Goal: Check status: Check status

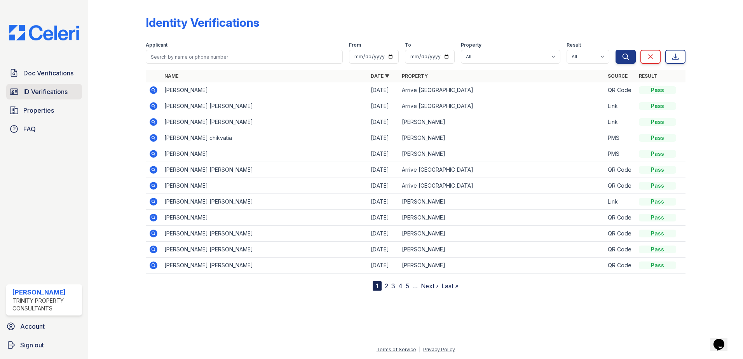
click at [27, 90] on span "ID Verifications" at bounding box center [45, 91] width 44 height 9
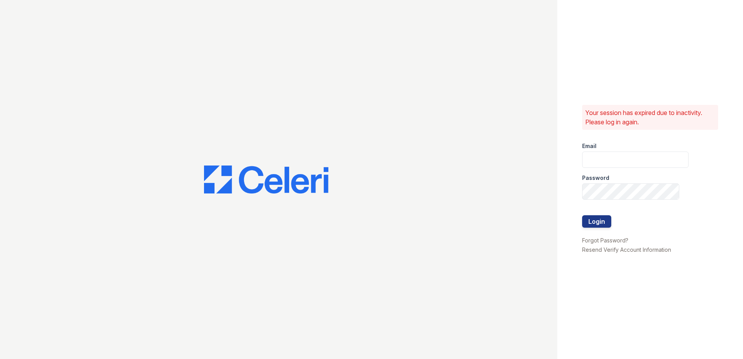
type input "[EMAIL_ADDRESS][DOMAIN_NAME]"
click at [601, 223] on button "Login" at bounding box center [596, 221] width 29 height 12
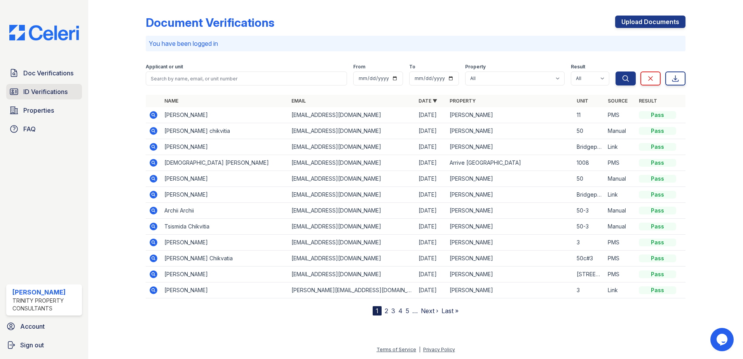
click at [40, 93] on span "ID Verifications" at bounding box center [45, 91] width 44 height 9
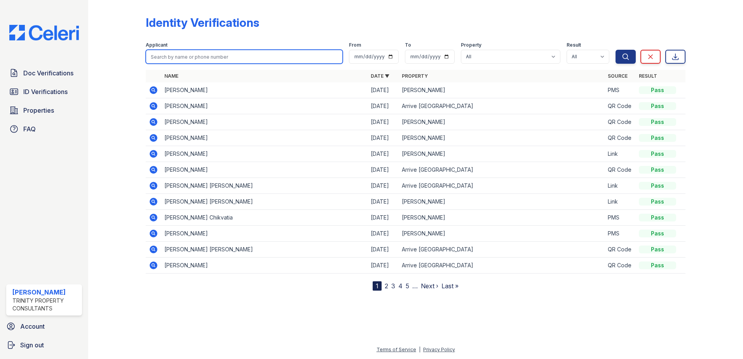
click at [216, 62] on input "search" at bounding box center [244, 57] width 197 height 14
type input "sai"
click at [616, 50] on button "Search" at bounding box center [626, 57] width 20 height 14
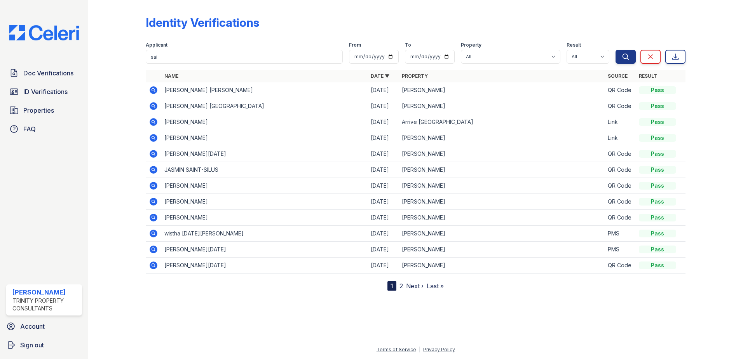
click at [151, 123] on icon at bounding box center [154, 122] width 8 height 8
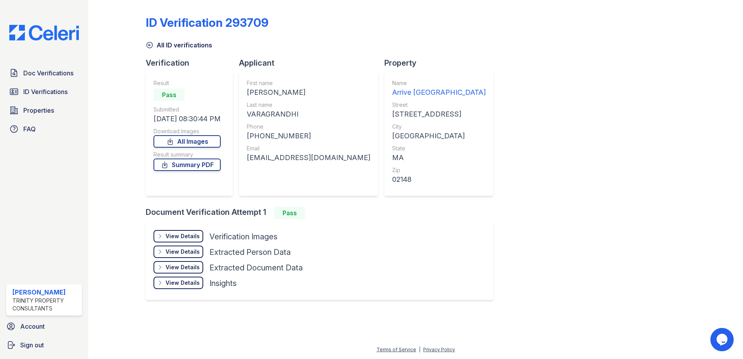
click at [190, 234] on div "View Details" at bounding box center [183, 236] width 34 height 8
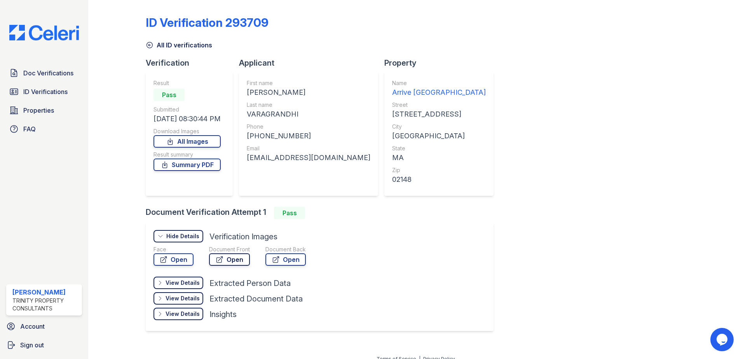
click at [230, 259] on link "Open" at bounding box center [229, 259] width 41 height 12
